Goal: Information Seeking & Learning: Check status

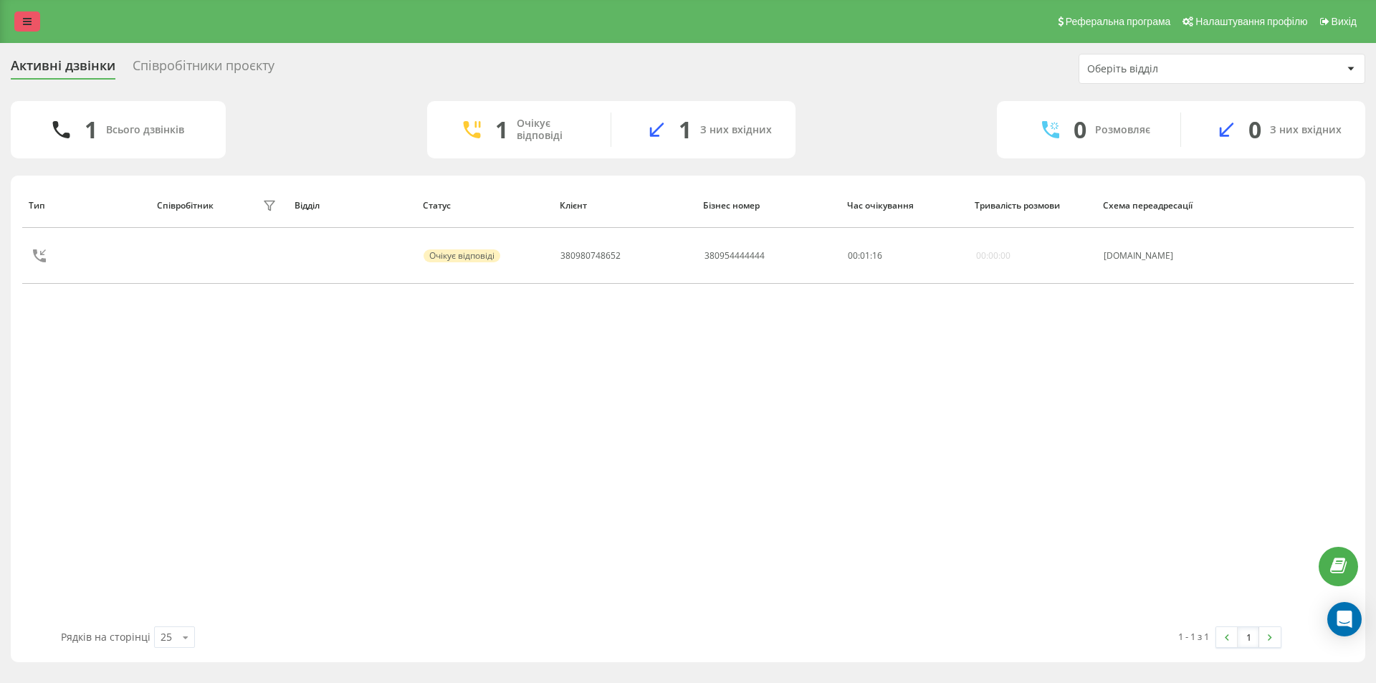
click at [28, 21] on icon at bounding box center [27, 21] width 9 height 10
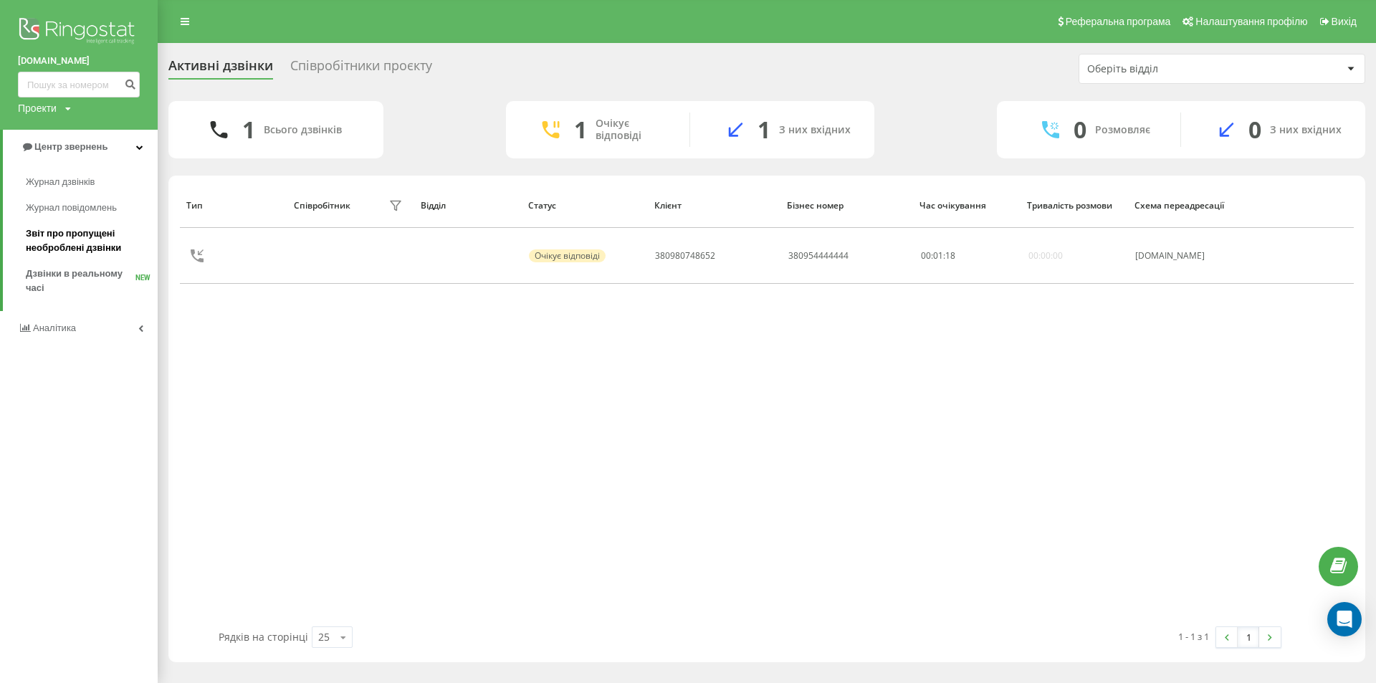
click at [96, 248] on span "Звіт про пропущені необроблені дзвінки" at bounding box center [88, 240] width 125 height 29
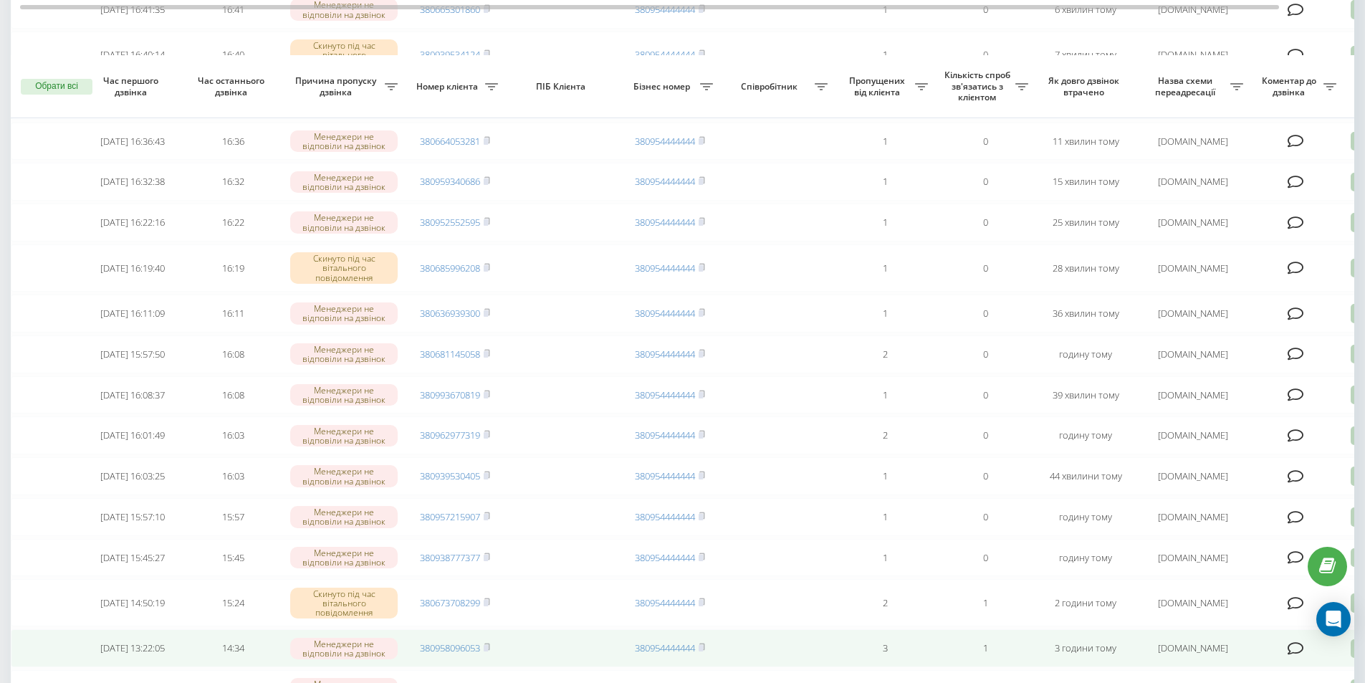
scroll to position [287, 0]
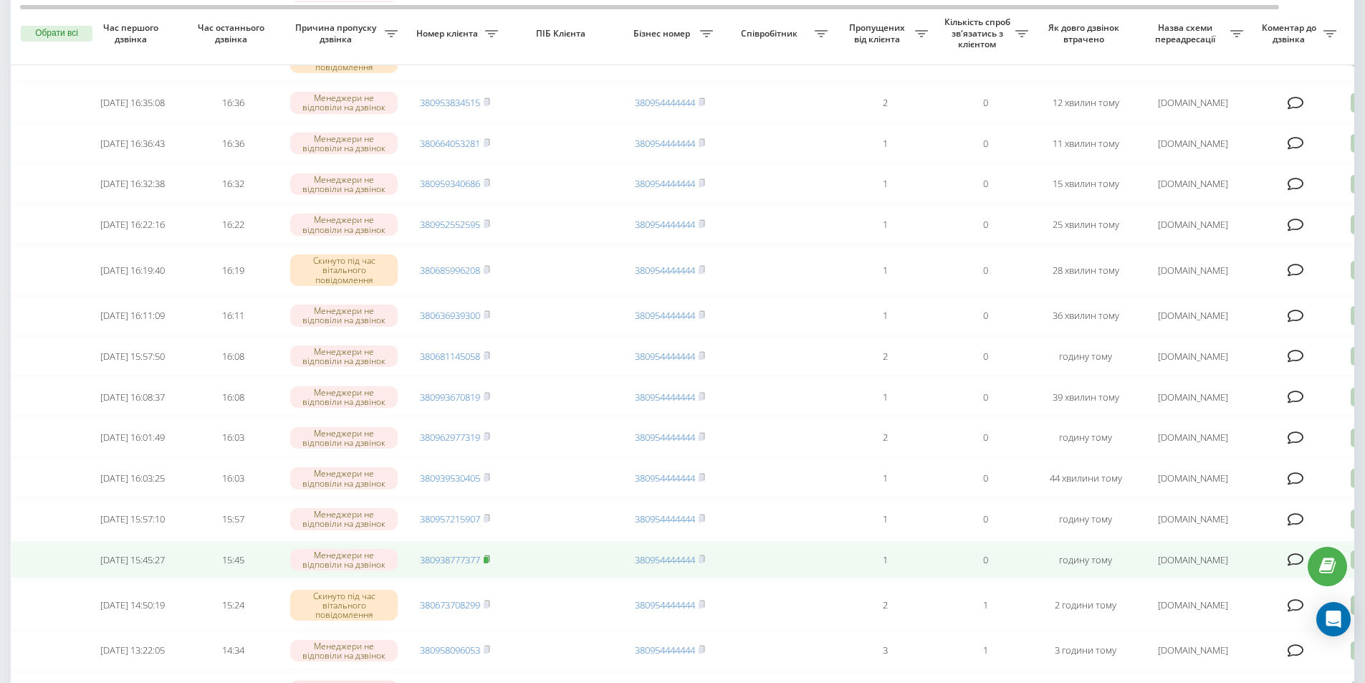
click at [489, 562] on icon at bounding box center [486, 558] width 5 height 6
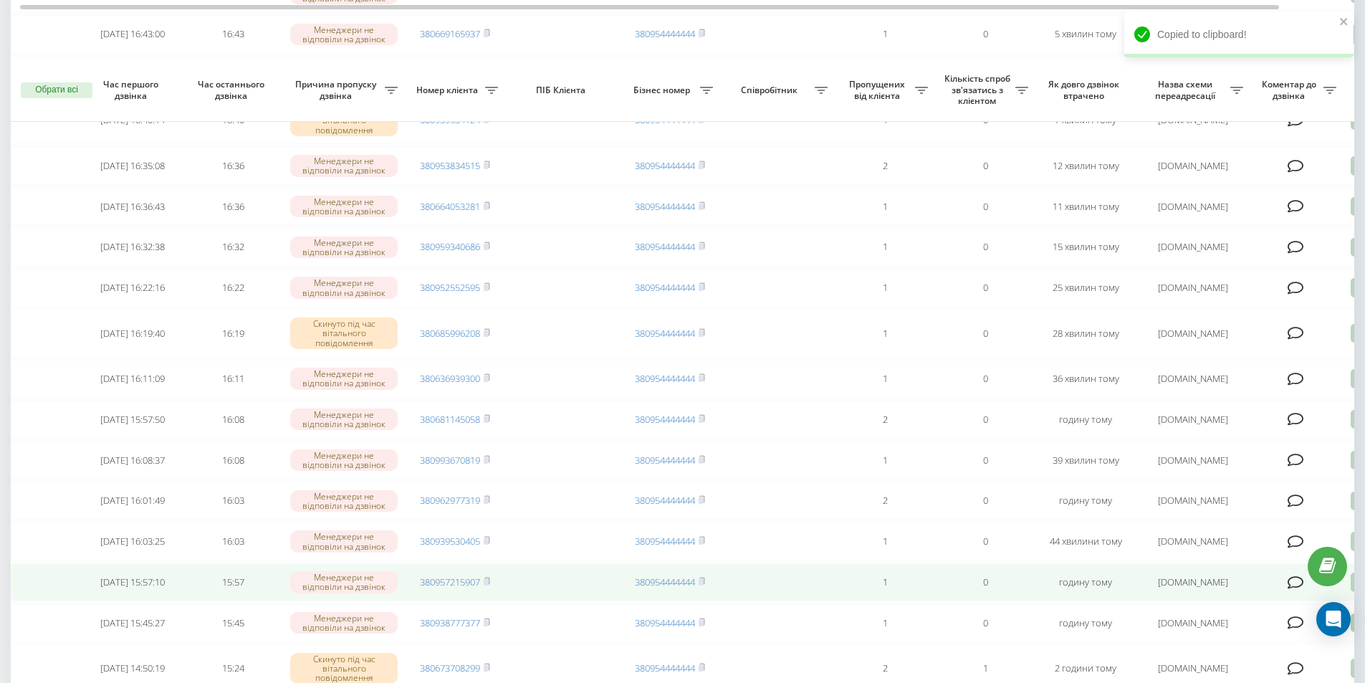
scroll to position [215, 0]
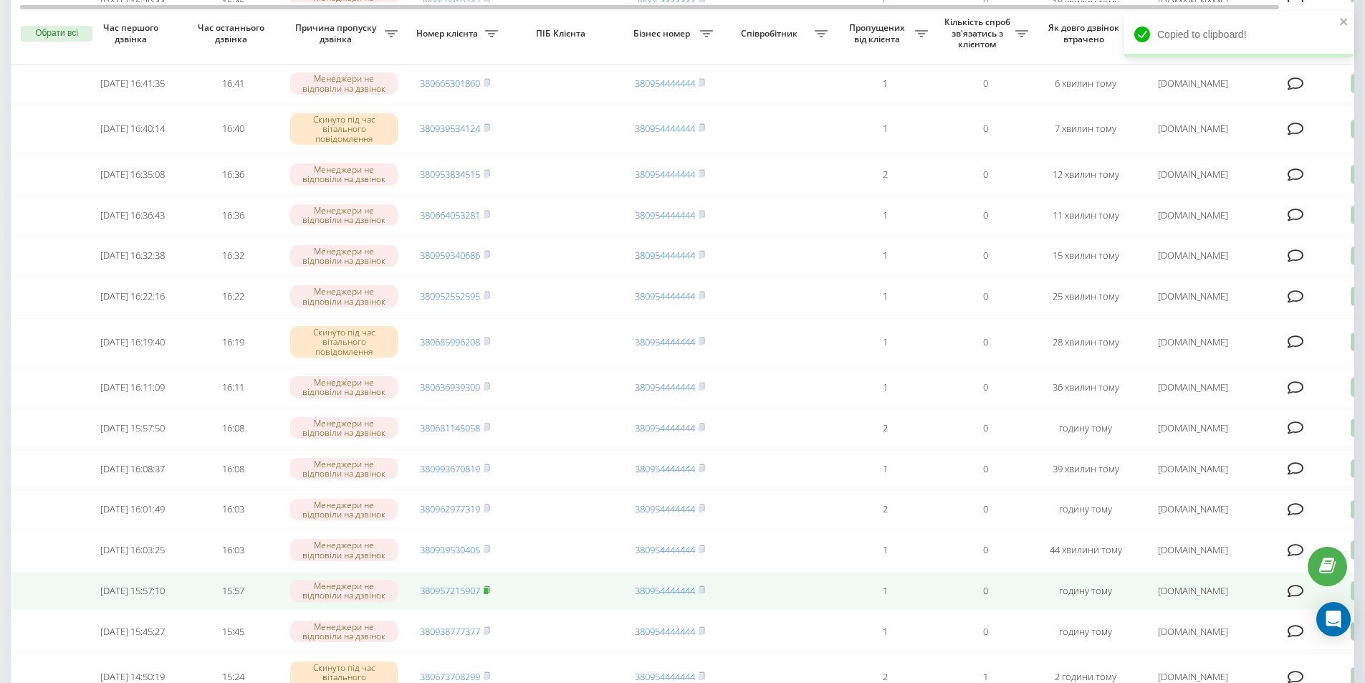
click at [488, 594] on rect at bounding box center [486, 590] width 4 height 6
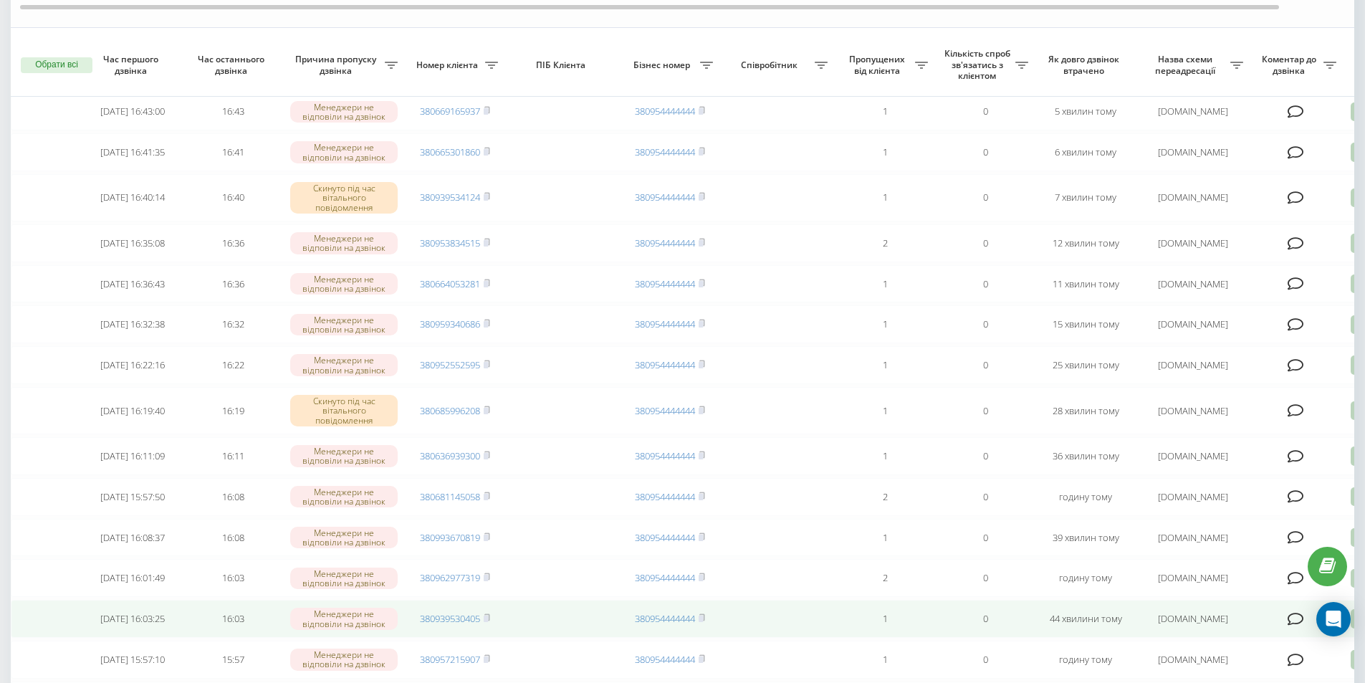
scroll to position [143, 0]
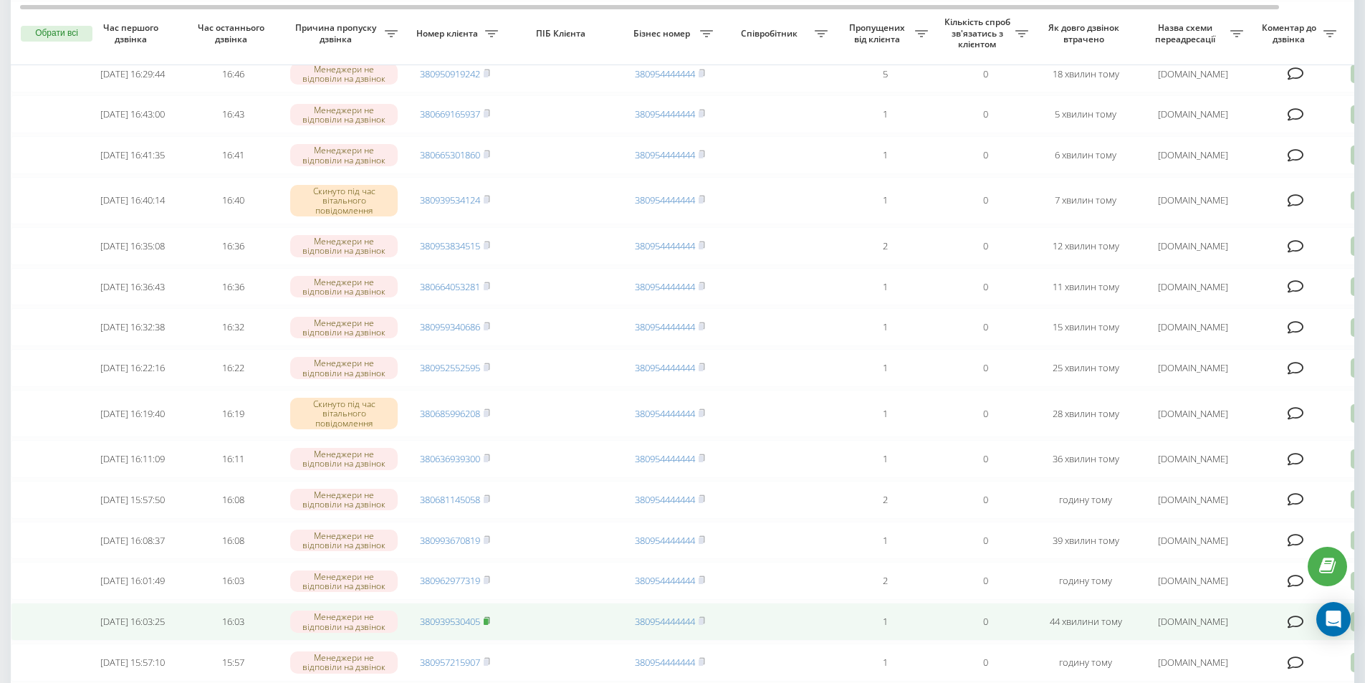
click at [487, 625] on rect at bounding box center [486, 621] width 4 height 6
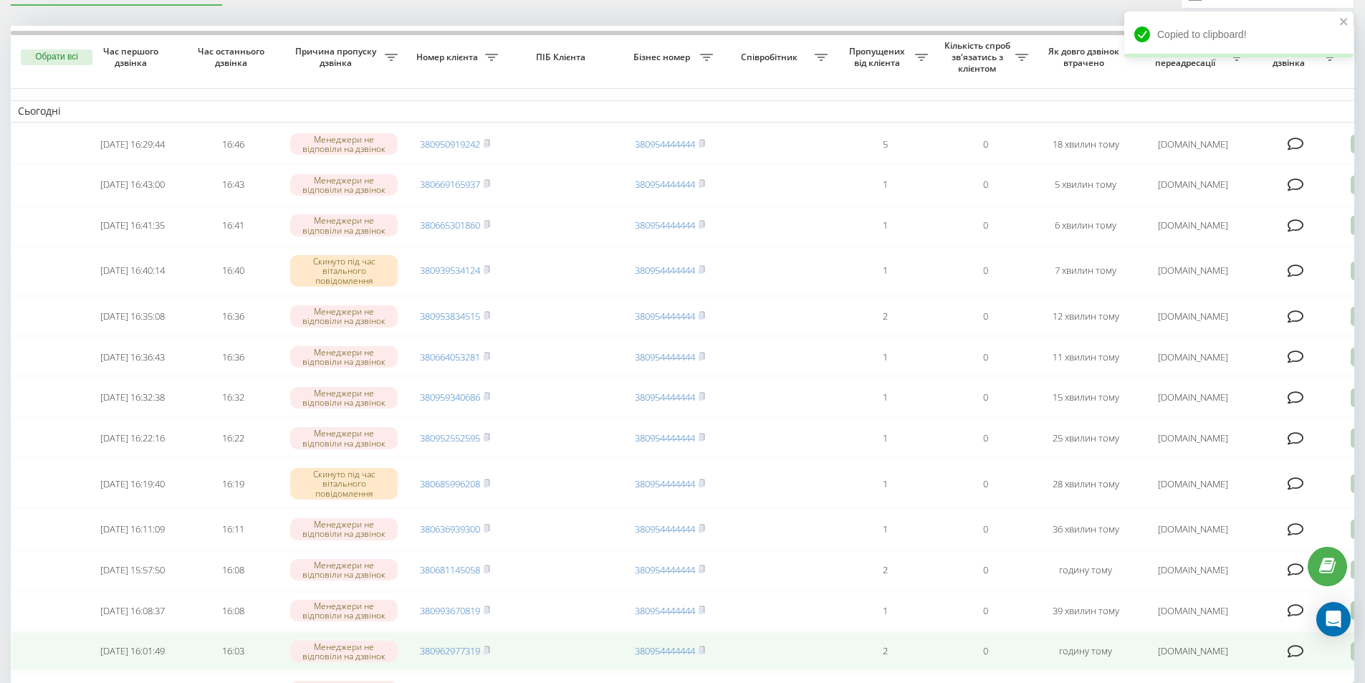
scroll to position [72, 0]
click at [488, 656] on rect at bounding box center [486, 652] width 4 height 6
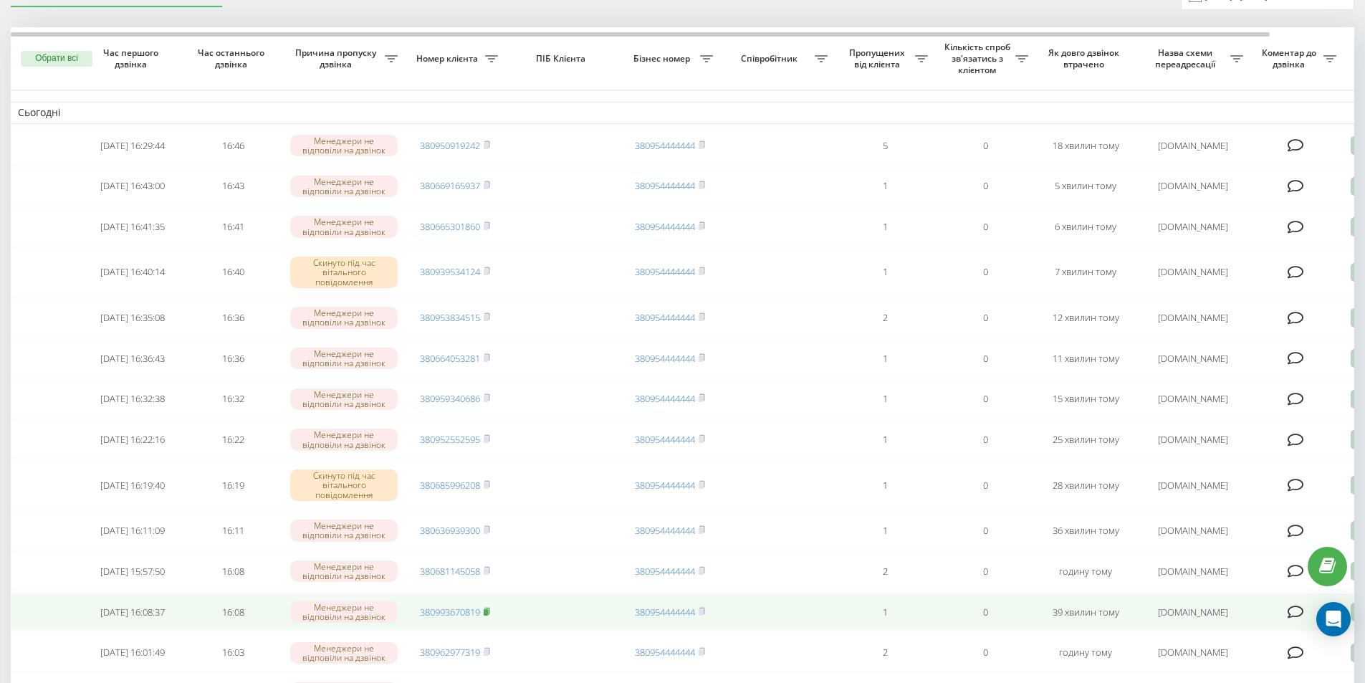
click at [490, 615] on icon at bounding box center [487, 611] width 6 height 9
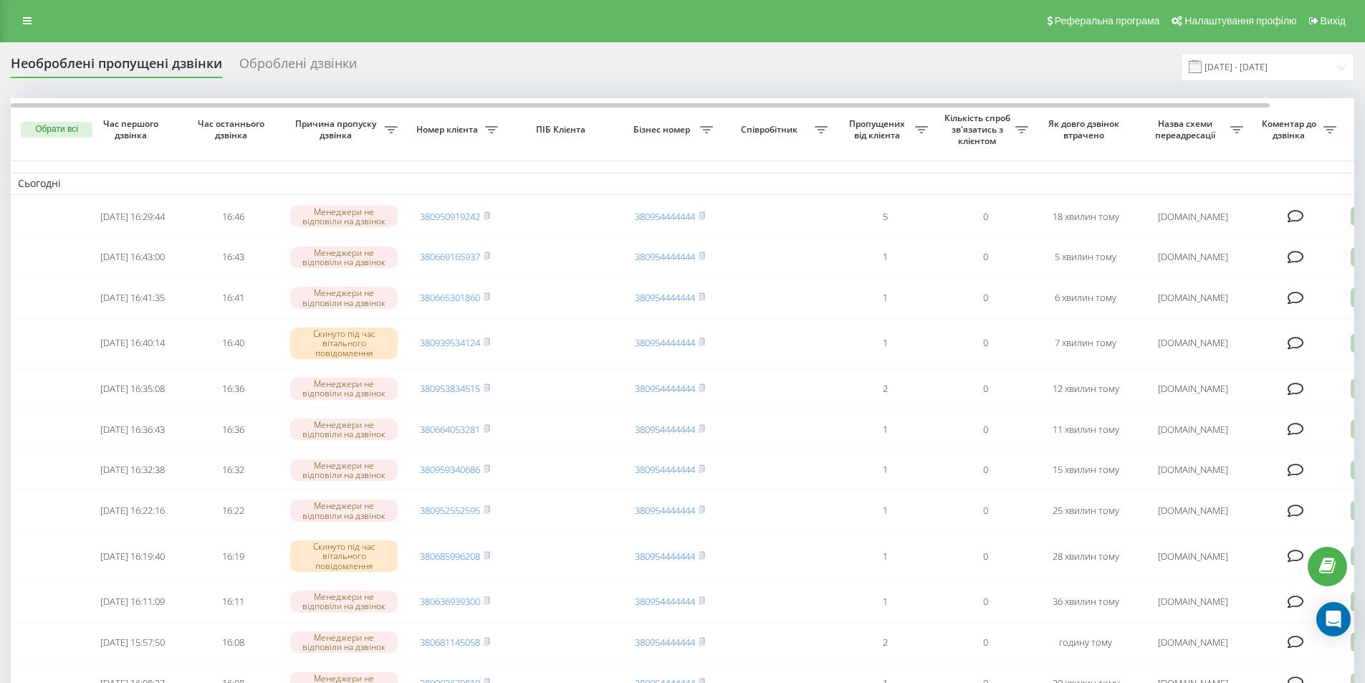
scroll to position [0, 0]
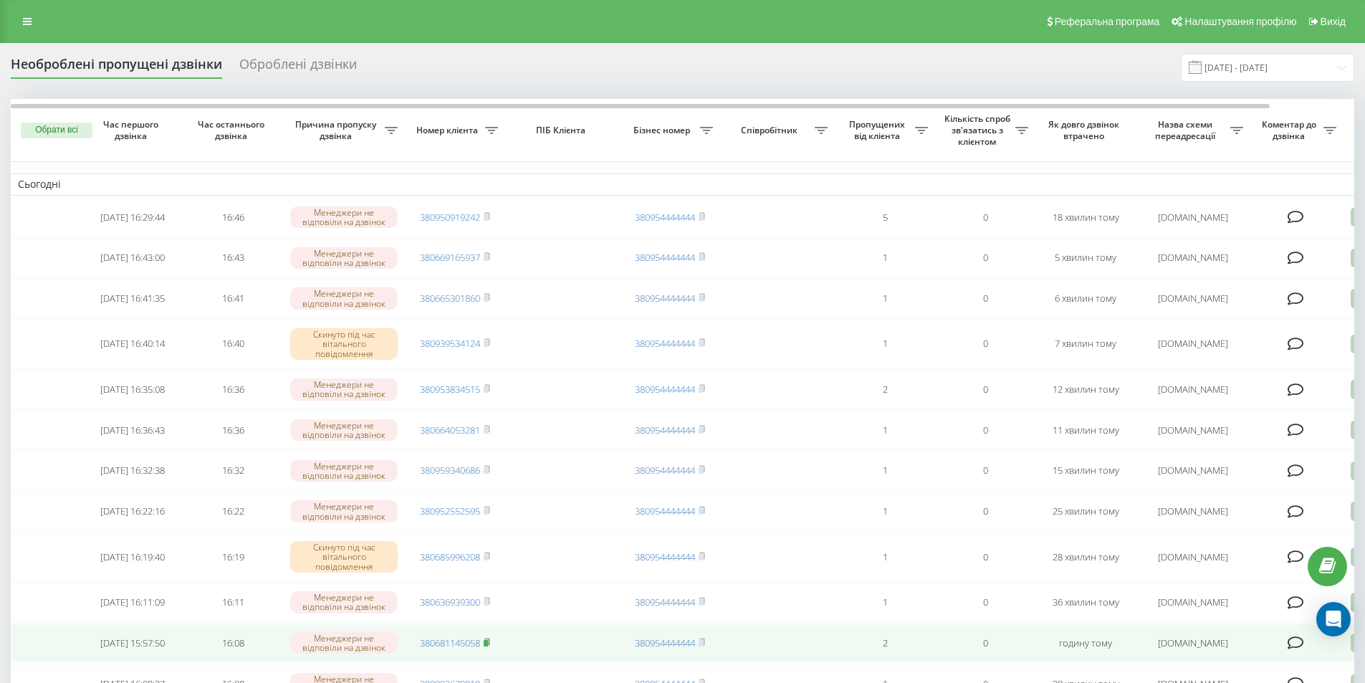
click at [488, 646] on rect at bounding box center [486, 643] width 4 height 6
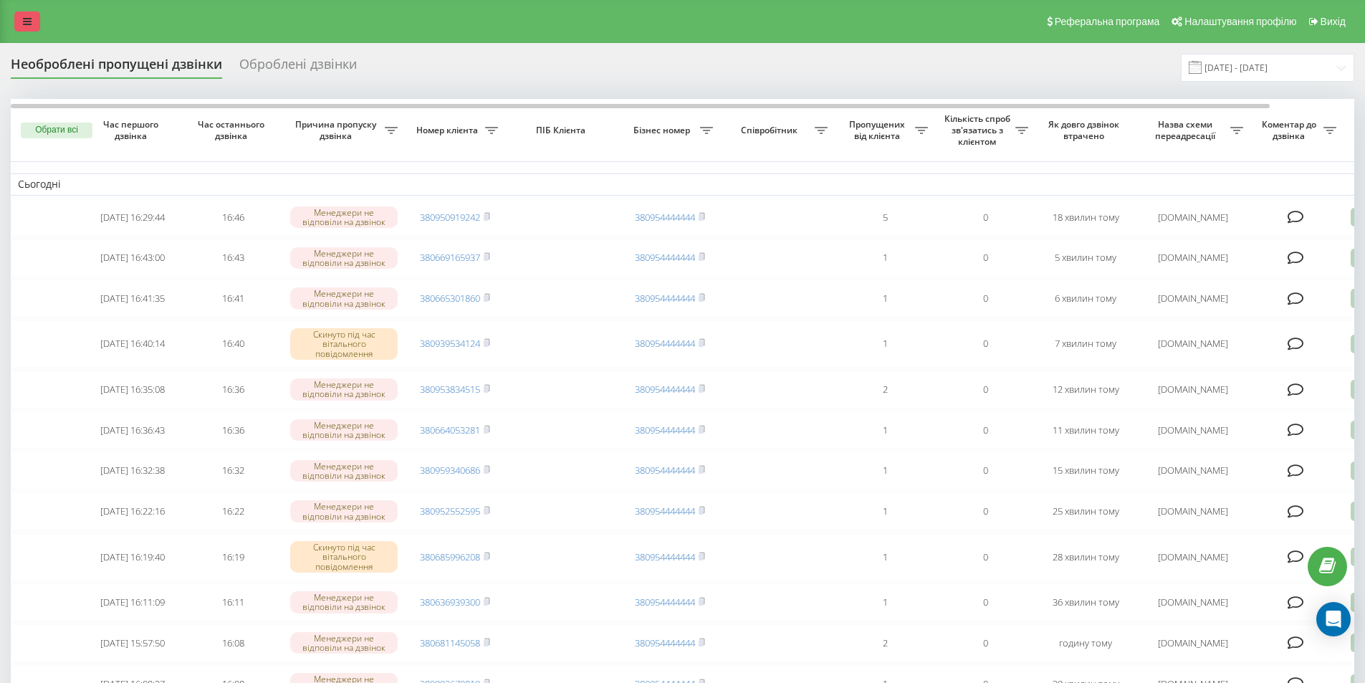
click at [29, 22] on icon at bounding box center [27, 21] width 9 height 10
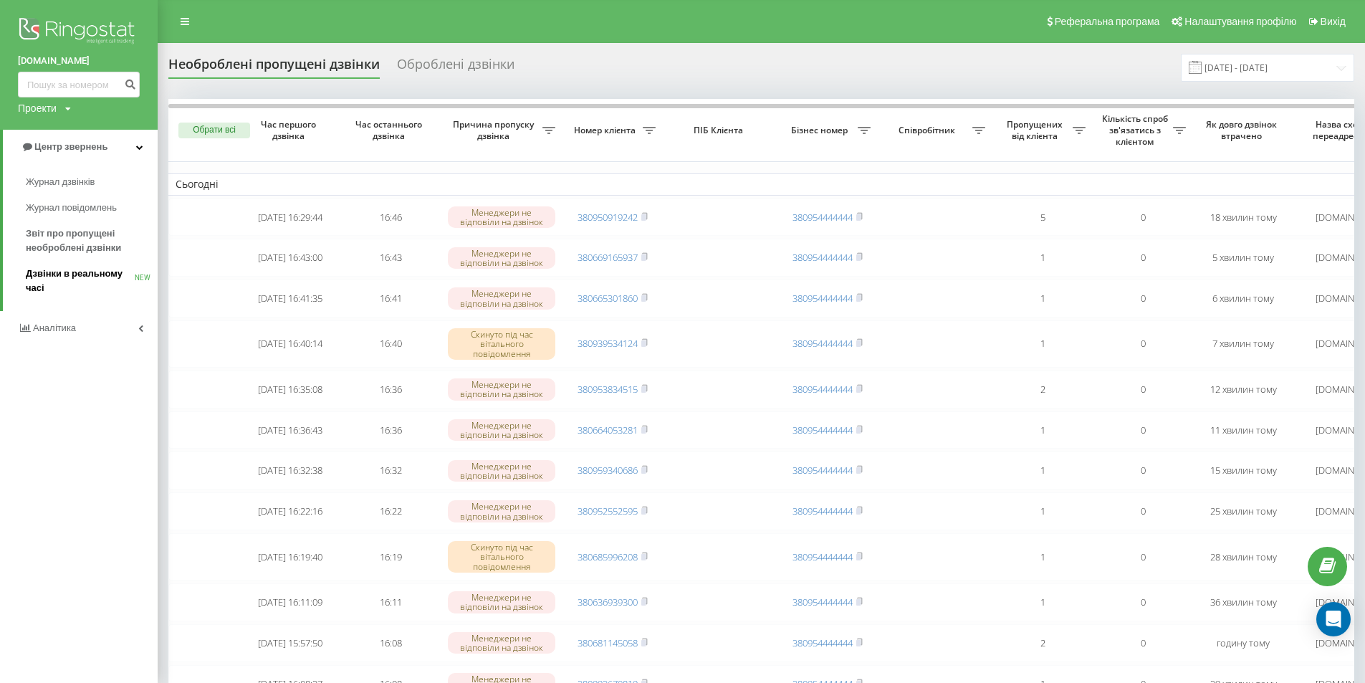
click at [76, 273] on span "Дзвінки в реальному часі" at bounding box center [80, 281] width 109 height 29
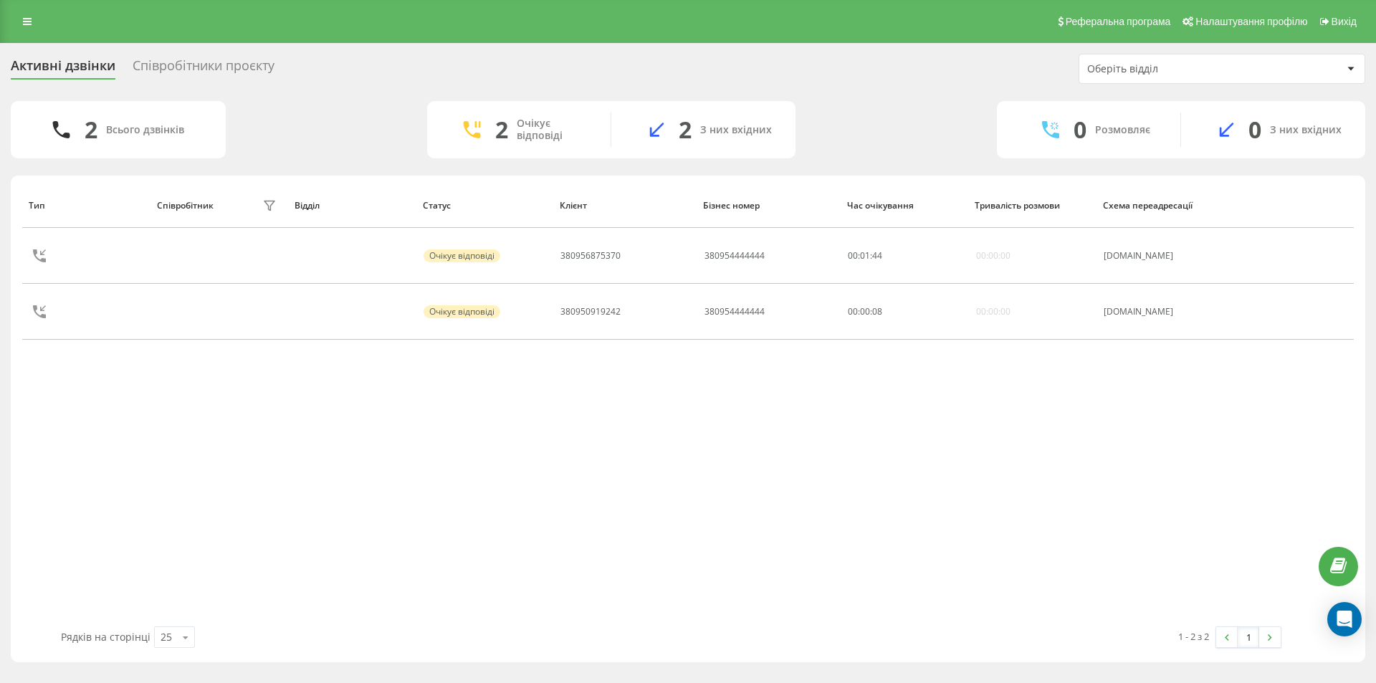
click at [195, 72] on div "Співробітники проєкту" at bounding box center [204, 69] width 142 height 22
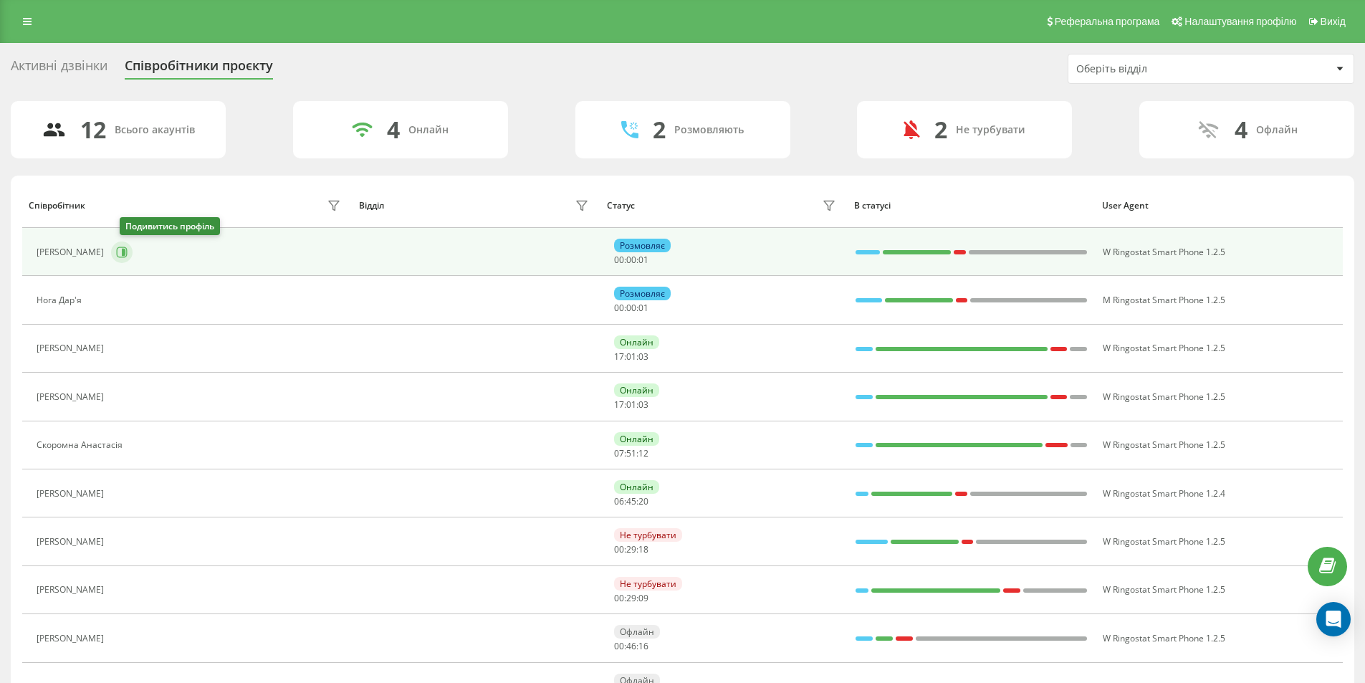
click at [128, 249] on icon at bounding box center [121, 251] width 11 height 11
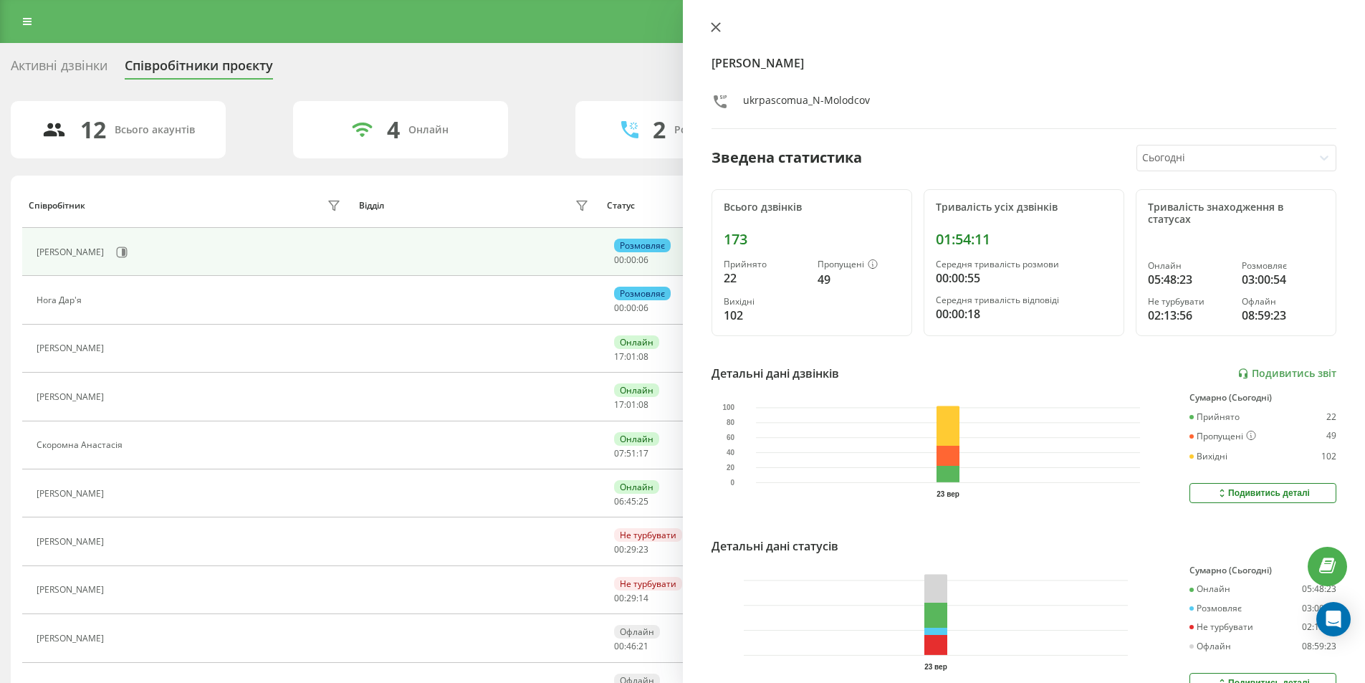
click at [714, 27] on icon at bounding box center [715, 27] width 9 height 9
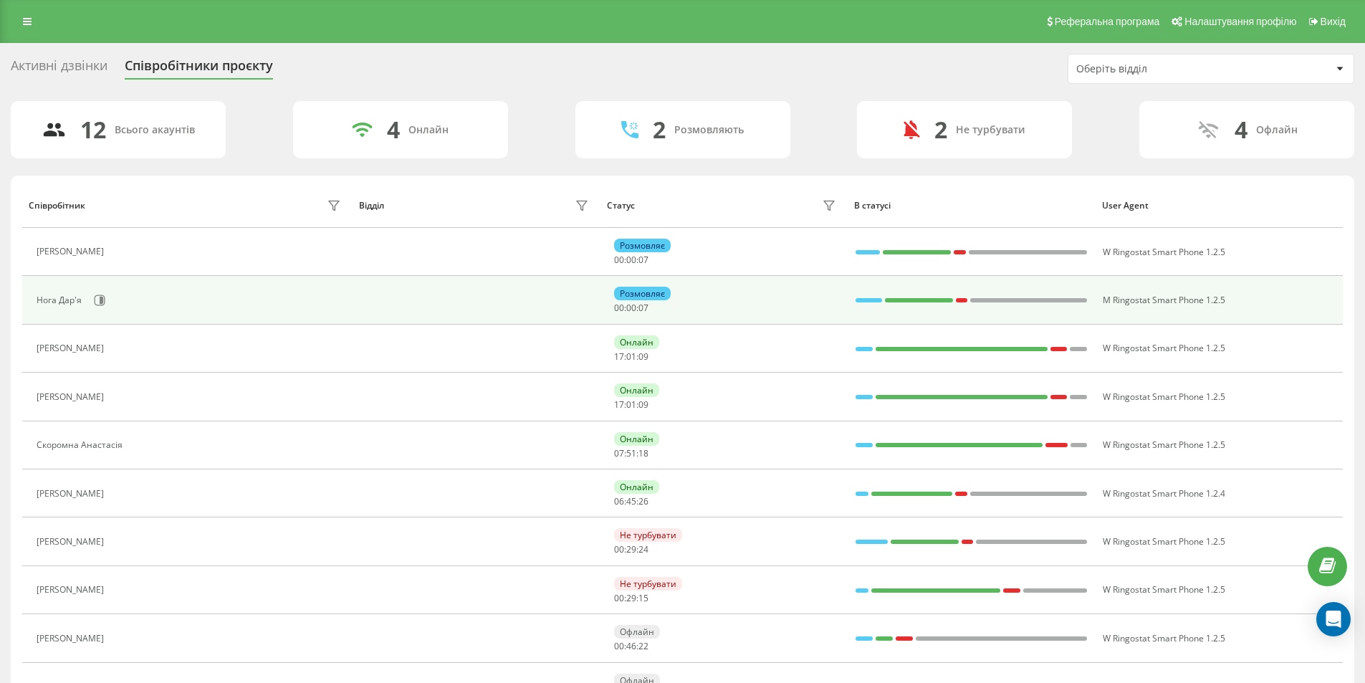
click at [87, 300] on div "Нога Дар'я" at bounding box center [191, 300] width 308 height 24
click at [102, 299] on icon at bounding box center [102, 300] width 4 height 7
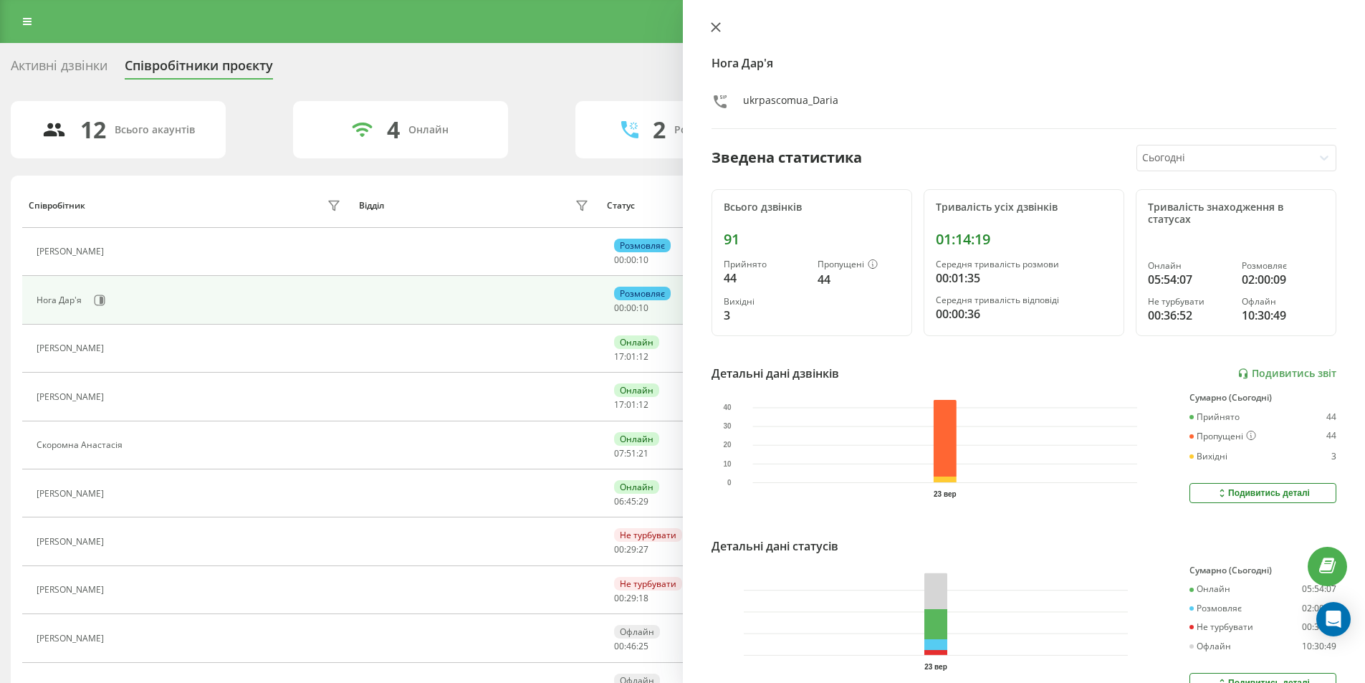
click at [715, 26] on icon at bounding box center [716, 27] width 10 height 10
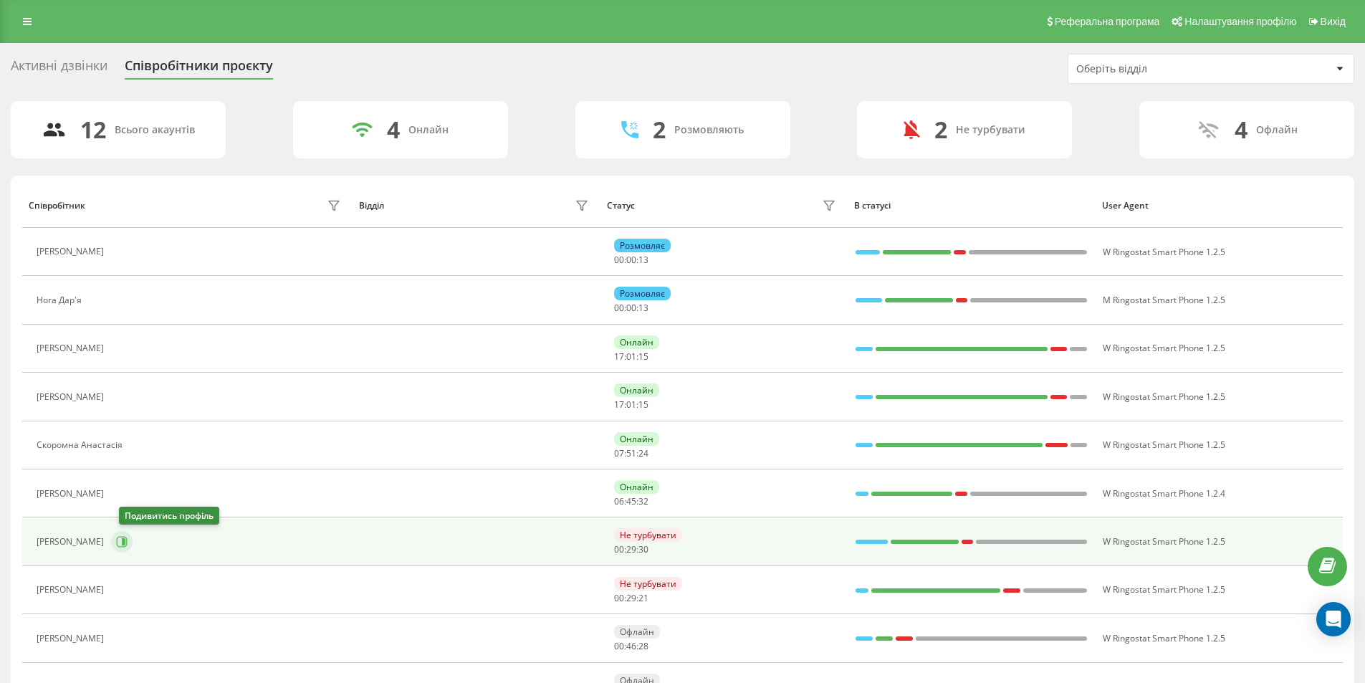
click at [125, 544] on icon at bounding box center [121, 541] width 11 height 11
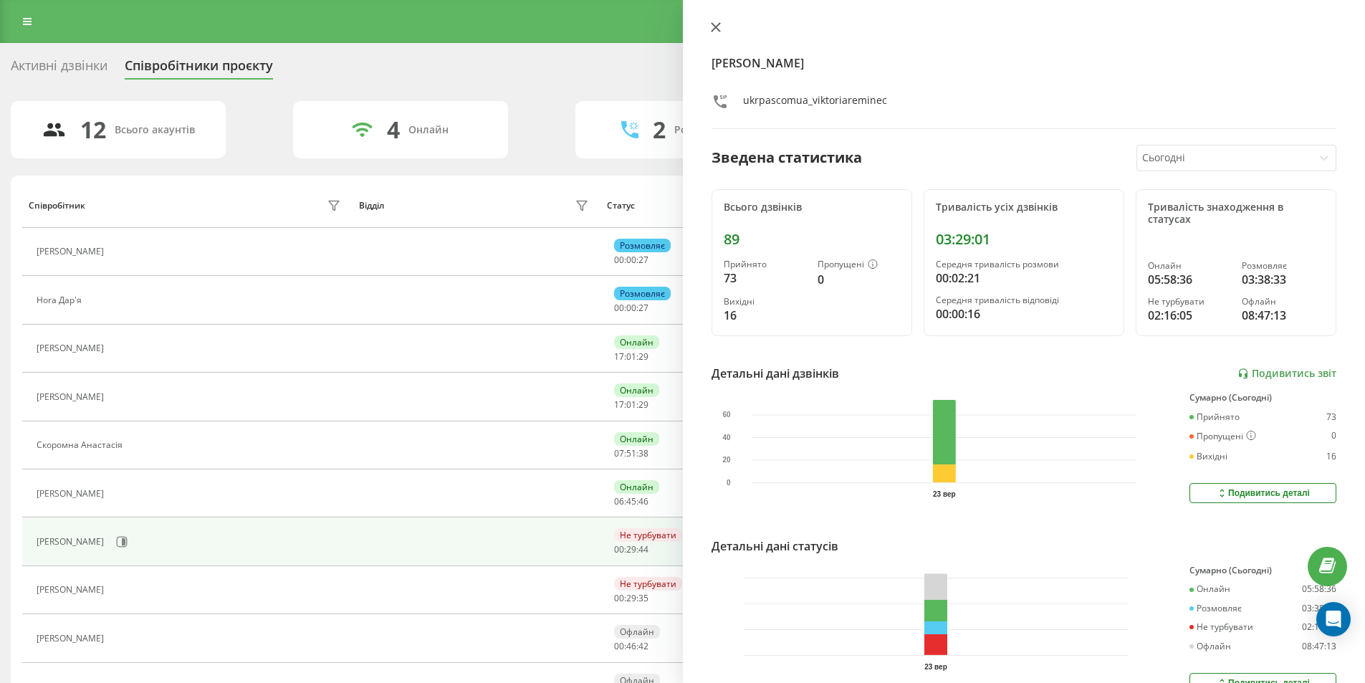
click at [714, 23] on icon at bounding box center [716, 27] width 10 height 10
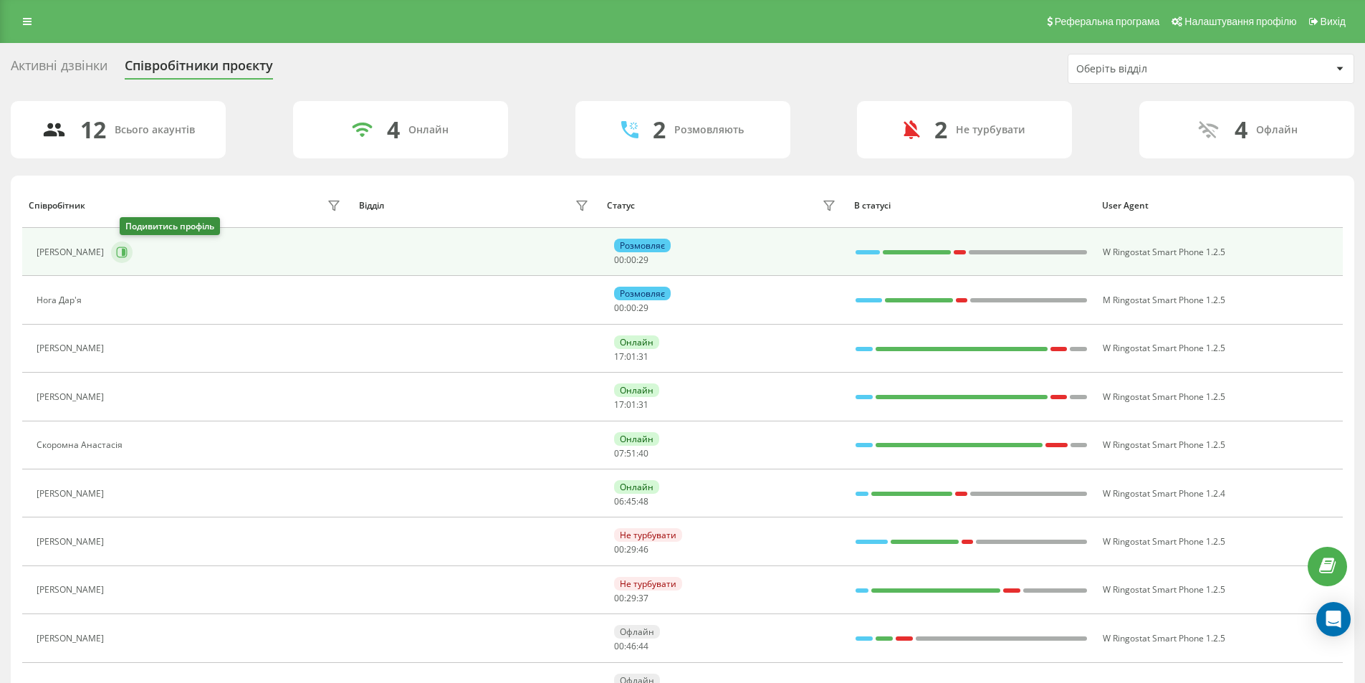
click at [127, 251] on icon at bounding box center [121, 251] width 11 height 11
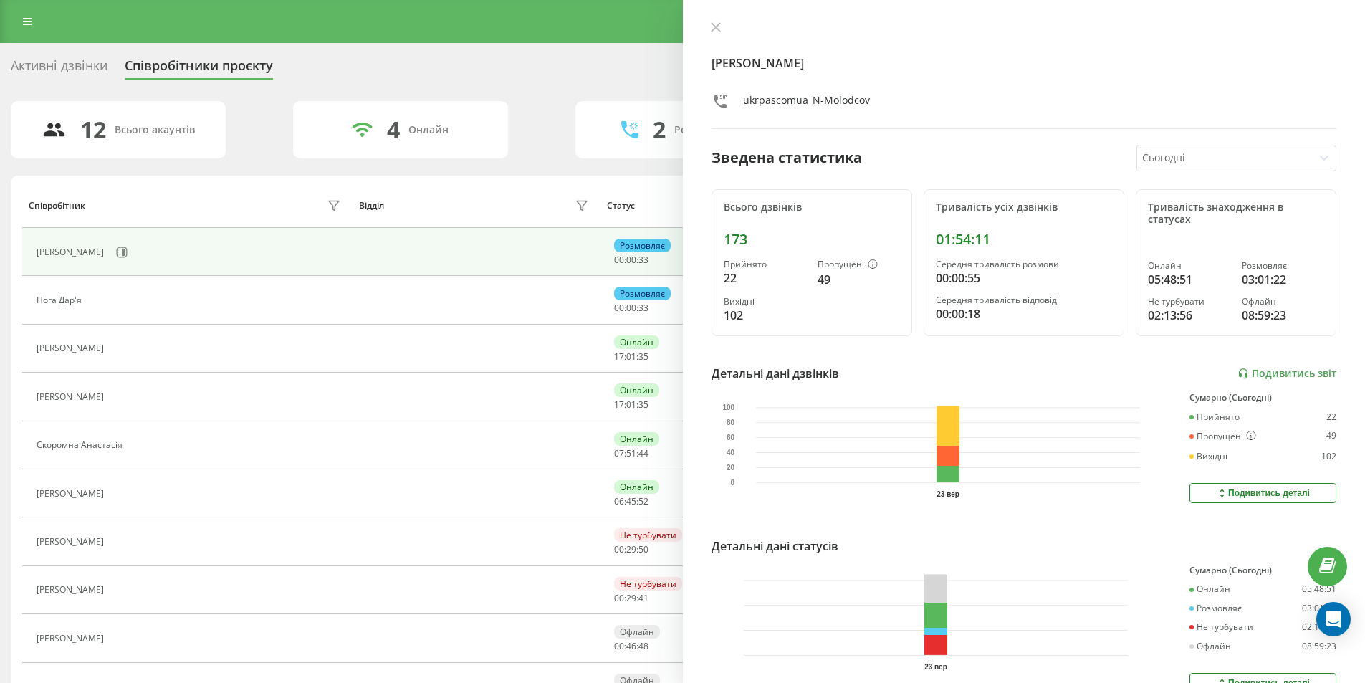
click at [716, 30] on icon at bounding box center [716, 27] width 10 height 10
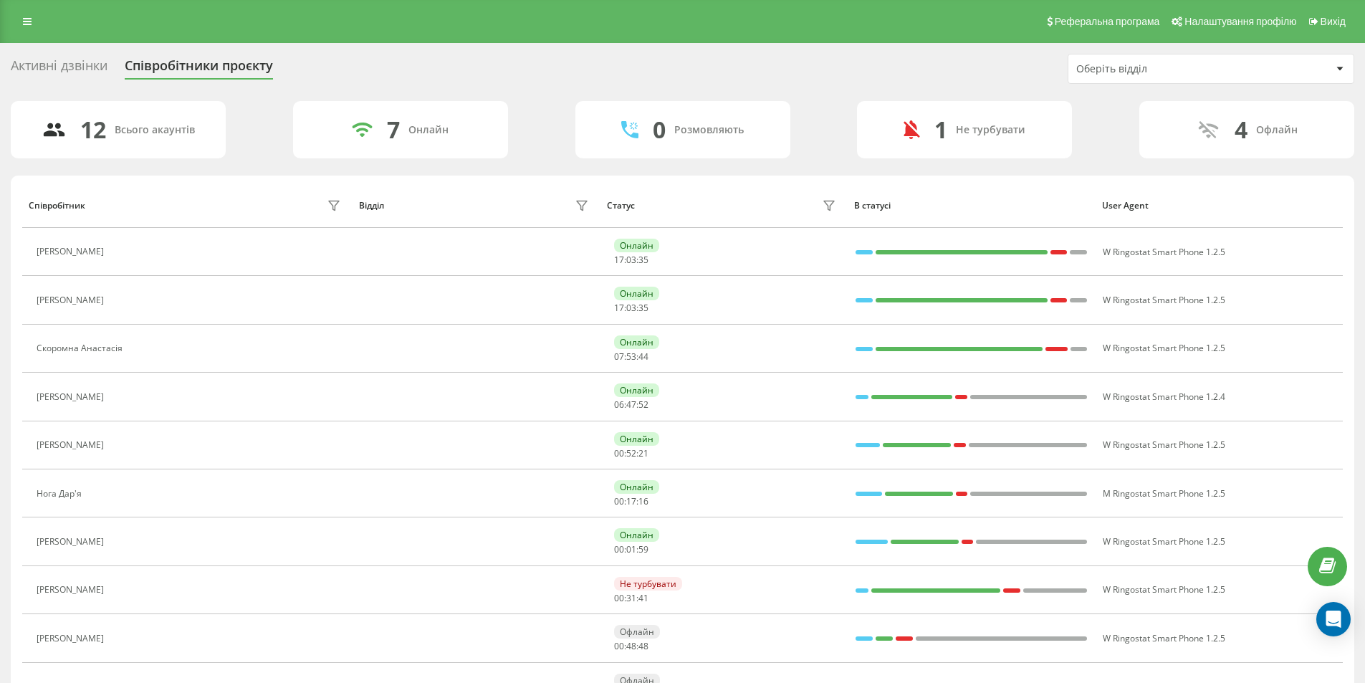
click at [57, 70] on div "Активні дзвінки" at bounding box center [59, 69] width 97 height 22
